Goal: Check status: Check status

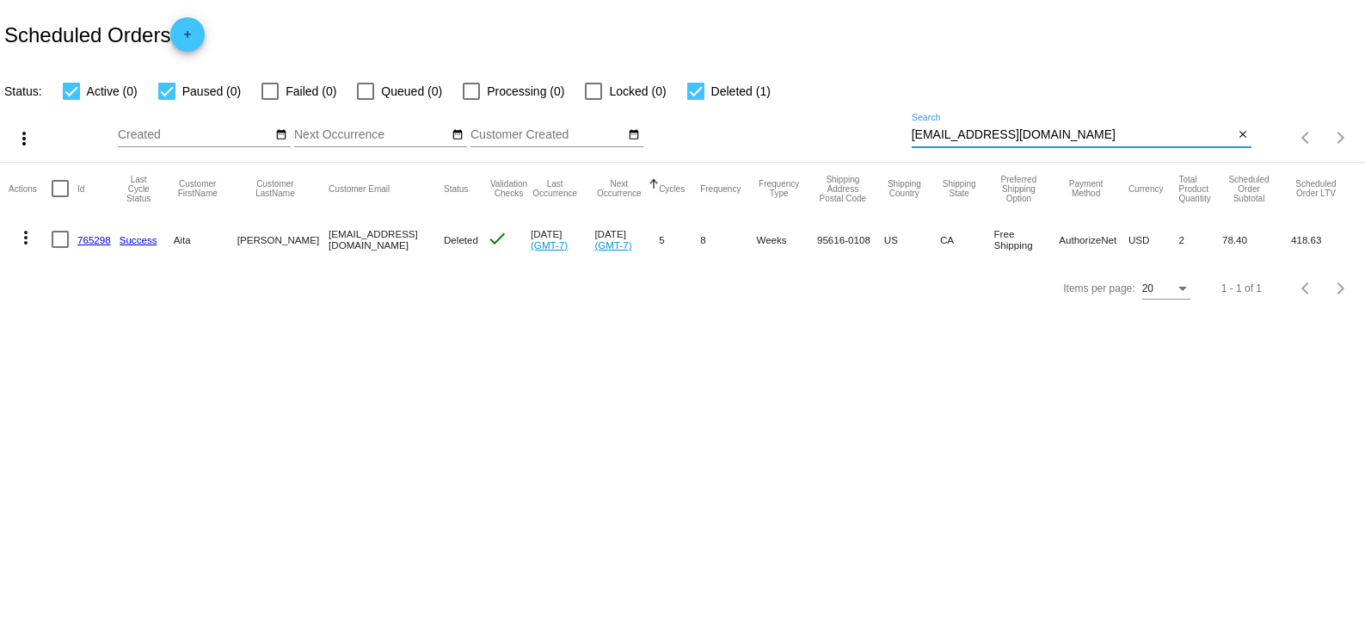
click at [1069, 132] on input "[EMAIL_ADDRESS][DOMAIN_NAME]" at bounding box center [1073, 135] width 323 height 14
paste input "deb@debbiefreeman"
type input "[EMAIL_ADDRESS][DOMAIN_NAME]"
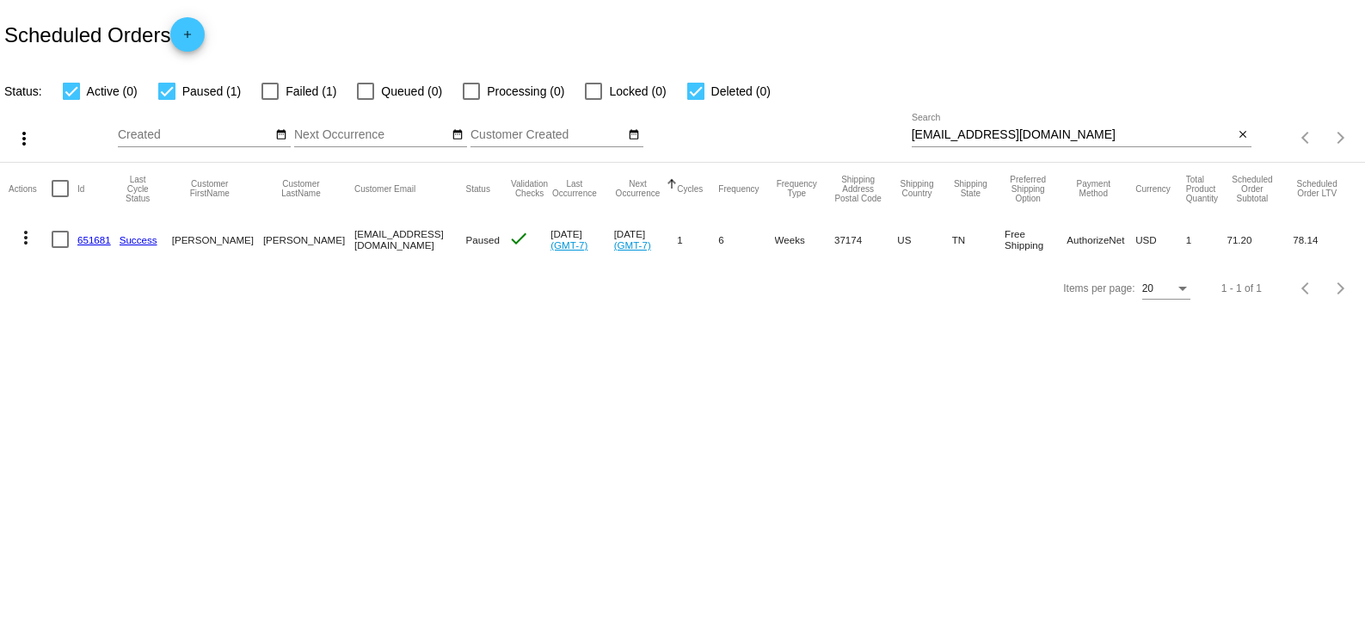
click at [91, 237] on link "651681" at bounding box center [94, 239] width 34 height 11
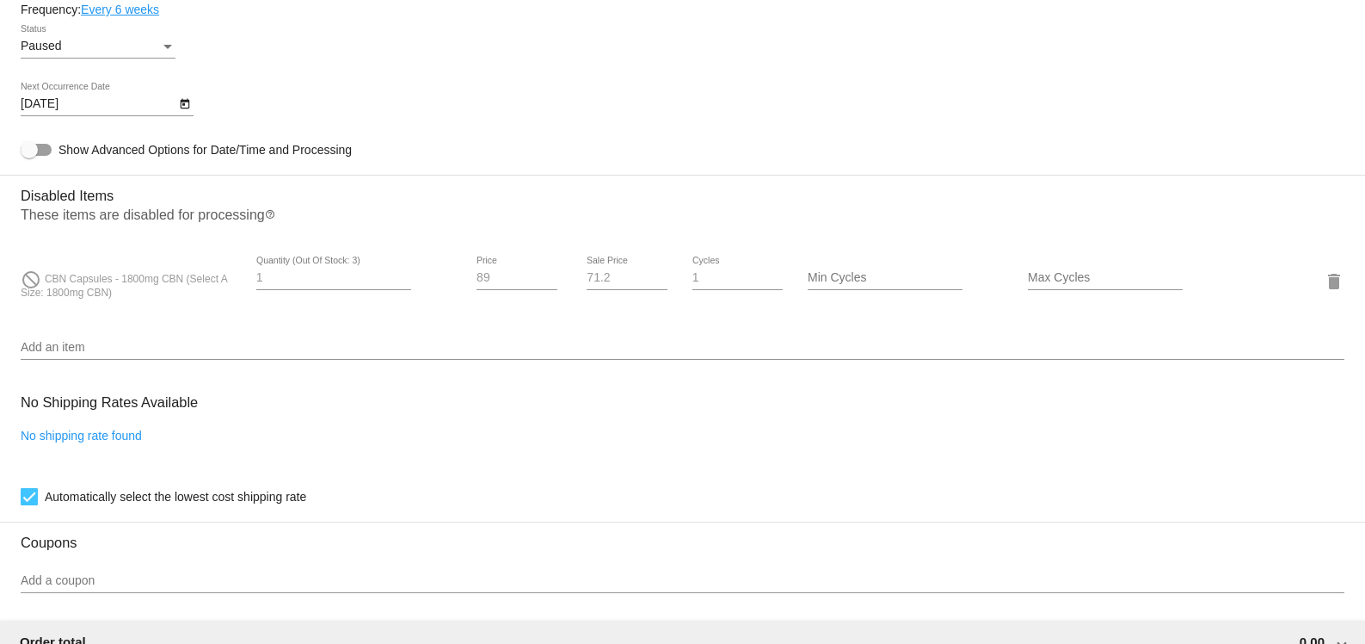
scroll to position [1068, 0]
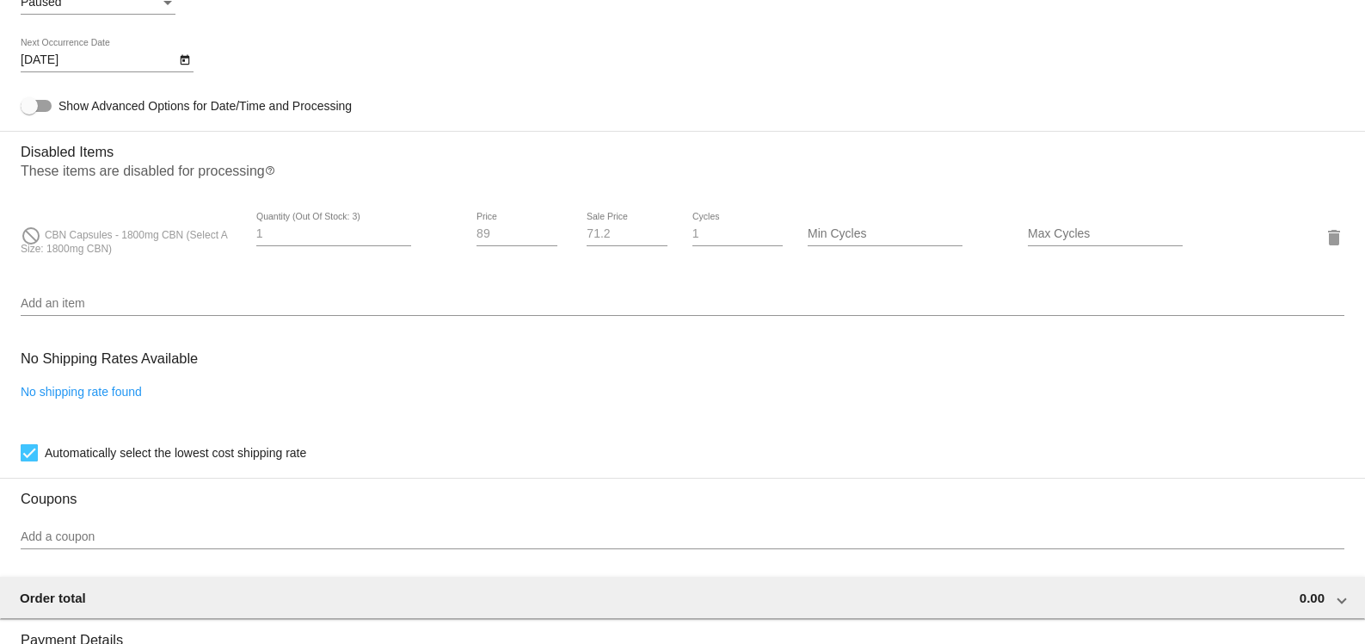
drag, startPoint x: 44, startPoint y: 230, endPoint x: 134, endPoint y: 237, distance: 90.6
click at [134, 237] on span "CBN Capsules - 1800mg CBN (Select A Size: 1800mg CBN)" at bounding box center [124, 242] width 206 height 26
click at [146, 252] on div "do_not_disturb CBN Capsules - 1800mg CBN (Select A Size: 1800mg CBN)" at bounding box center [131, 236] width 220 height 37
drag, startPoint x: 47, startPoint y: 235, endPoint x: 116, endPoint y: 249, distance: 70.4
click at [116, 249] on div "do_not_disturb CBN Capsules - 1800mg CBN (Select A Size: 1800mg CBN)" at bounding box center [131, 236] width 220 height 37
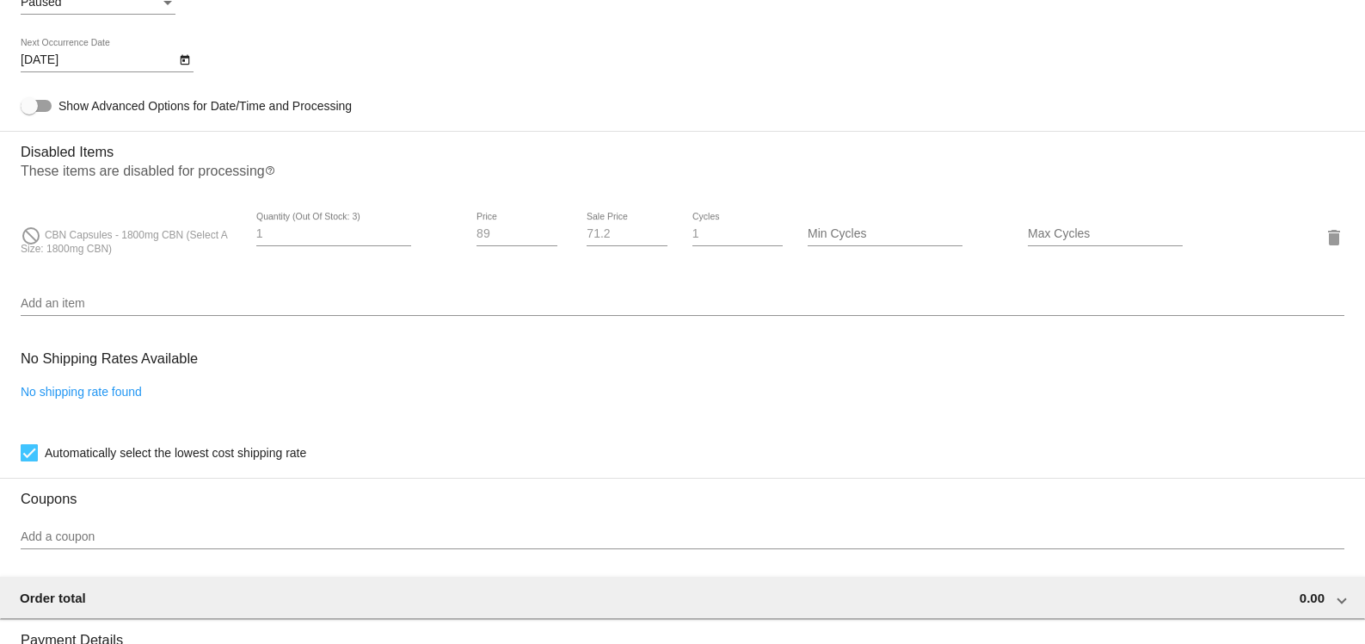
copy span "CBN Capsules - 1800mg CBN (Select A Size: 1800mg CBN)"
